Goal: Transaction & Acquisition: Subscribe to service/newsletter

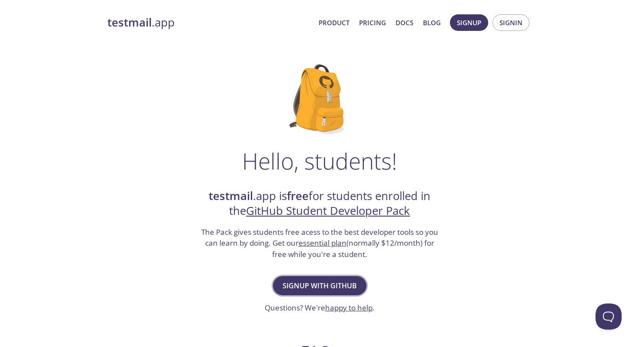
click at [325, 279] on button "Signup with GitHub" at bounding box center [319, 285] width 93 height 19
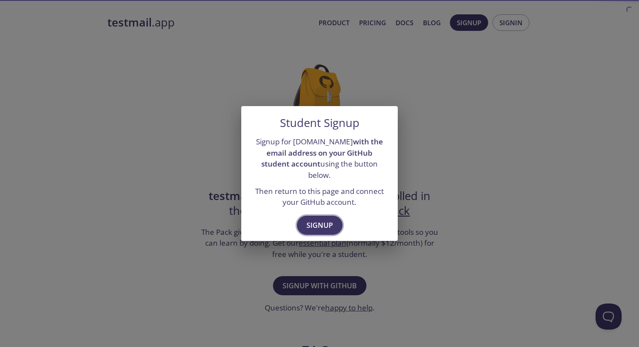
click at [324, 219] on span "Signup" at bounding box center [319, 225] width 27 height 12
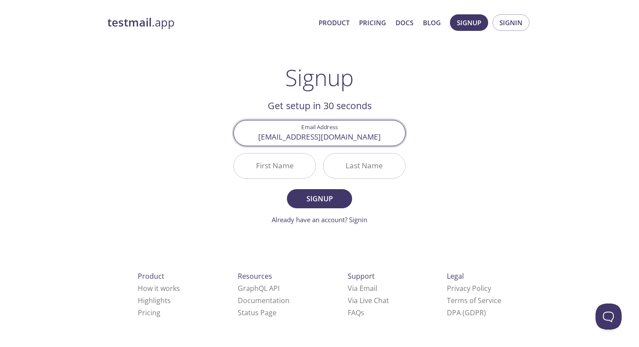
type input "bedirhanhocuk@gmail.com"
click at [269, 165] on input "First Name" at bounding box center [275, 165] width 82 height 25
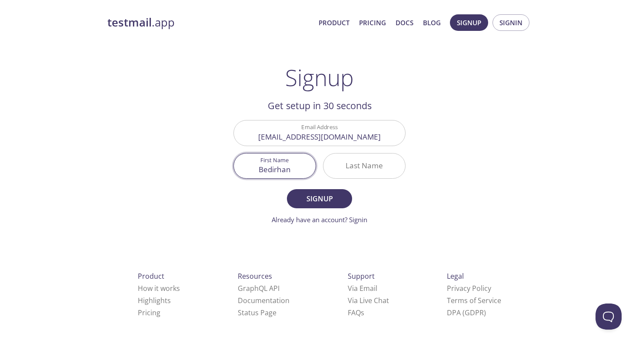
type input "Bedirhan"
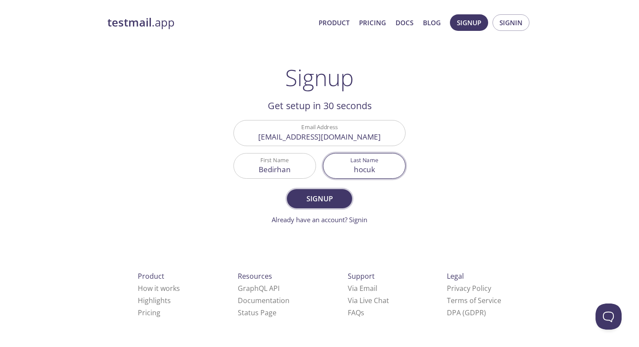
type input "hocuk"
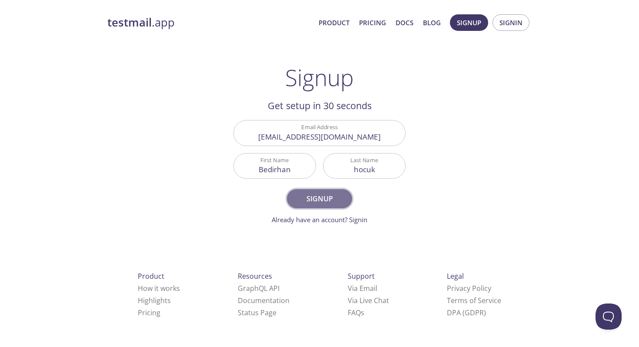
click at [300, 199] on span "Signup" at bounding box center [319, 199] width 46 height 12
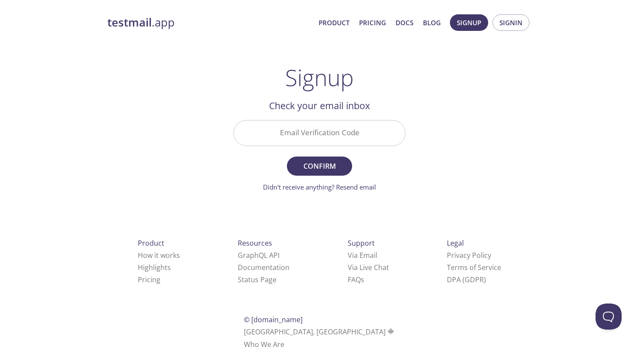
click at [335, 137] on input "Email Verification Code" at bounding box center [319, 132] width 171 height 25
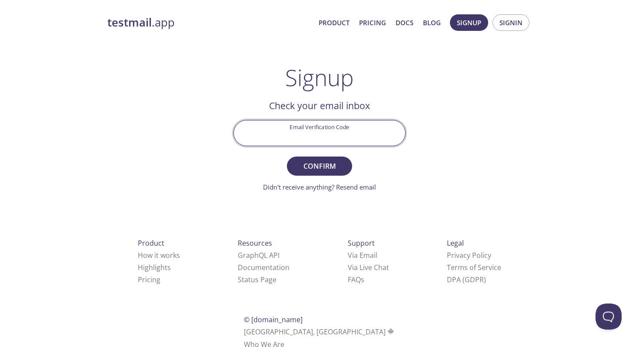
paste input "96L469L"
type input "96L469L"
click at [325, 167] on span "Confirm" at bounding box center [319, 166] width 46 height 12
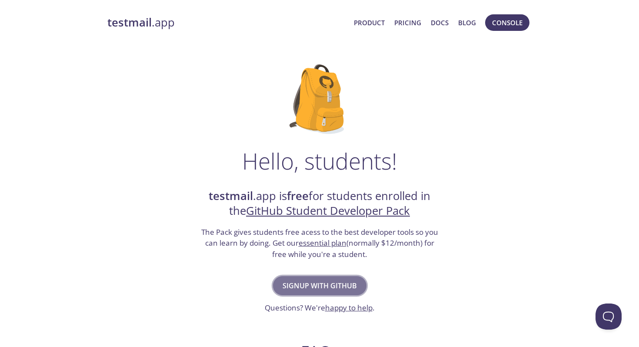
click at [348, 279] on button "Signup with GitHub" at bounding box center [319, 285] width 93 height 19
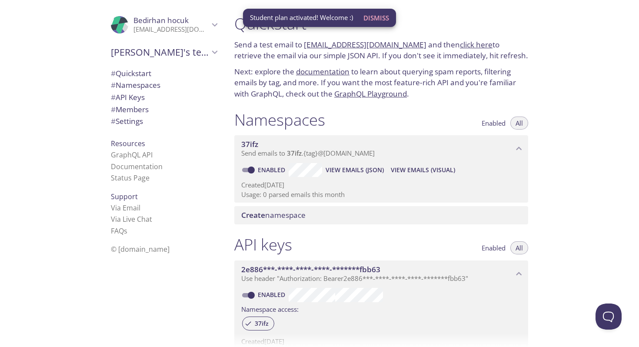
click at [33, 48] on div ".cls-1 { fill: #6d5ca8; } .cls-2 { fill: #3fc191; } .cls-3 { fill: #3b4752; } .…" at bounding box center [113, 173] width 227 height 347
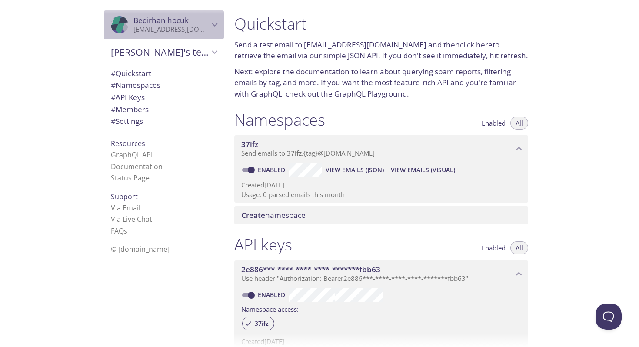
click at [143, 26] on p "[EMAIL_ADDRESS][DOMAIN_NAME]" at bounding box center [171, 29] width 76 height 9
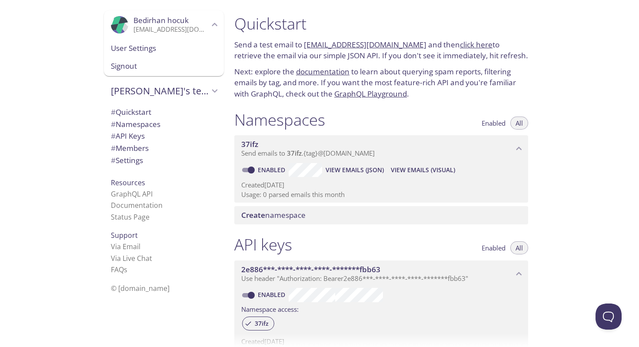
click at [91, 21] on div ".cls-1 { fill: #6d5ca8; } .cls-2 { fill: #3fc191; } .cls-3 { fill: #3b4752; } .…" at bounding box center [113, 173] width 227 height 347
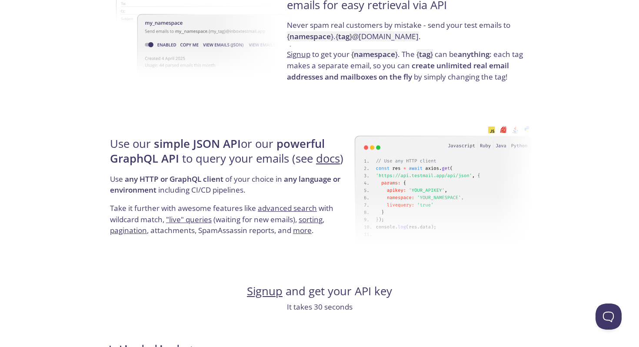
scroll to position [744, 0]
